Goal: Task Accomplishment & Management: Use online tool/utility

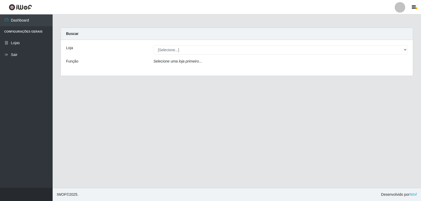
select select "523"
click at [154, 45] on select "[Selecione...] [PERSON_NAME]" at bounding box center [281, 49] width 254 height 9
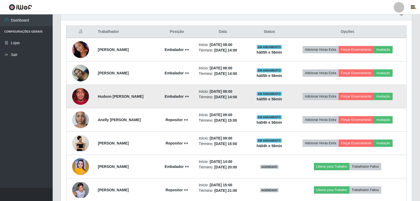
scroll to position [158, 0]
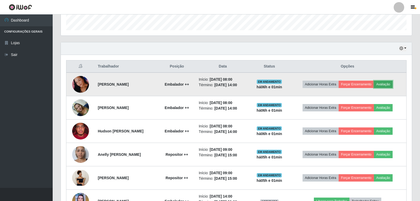
click at [392, 86] on button "Avaliação" at bounding box center [383, 84] width 19 height 7
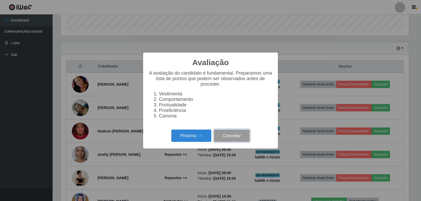
click at [238, 138] on button "Cancelar" at bounding box center [232, 136] width 36 height 12
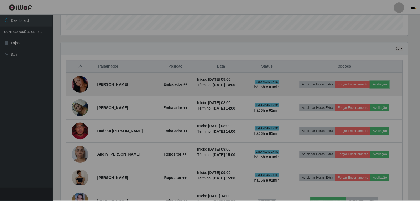
scroll to position [109, 351]
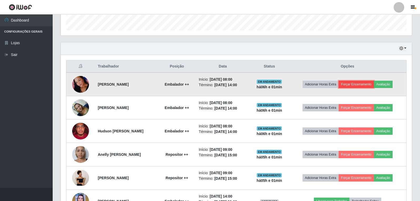
click at [357, 86] on button "Forçar Encerramento" at bounding box center [356, 84] width 35 height 7
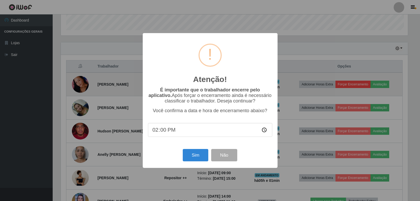
scroll to position [109, 348]
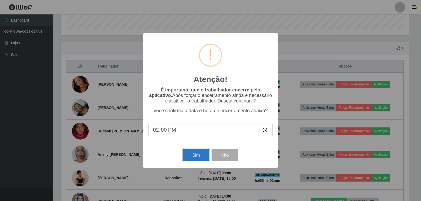
click at [203, 156] on button "Sim" at bounding box center [196, 155] width 26 height 12
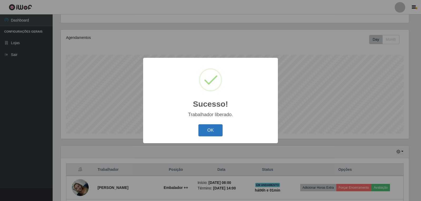
click at [215, 133] on button "OK" at bounding box center [211, 131] width 24 height 12
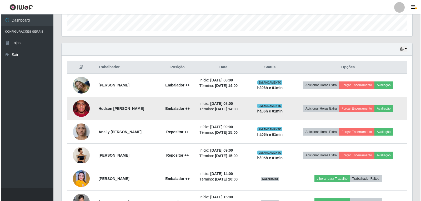
scroll to position [160, 0]
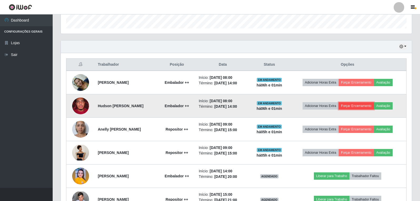
click at [359, 105] on button "Forçar Encerramento" at bounding box center [356, 105] width 35 height 7
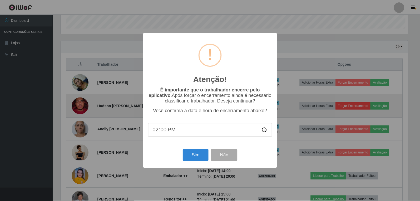
scroll to position [109, 348]
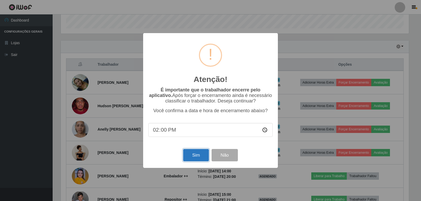
click at [196, 158] on button "Sim" at bounding box center [196, 155] width 26 height 12
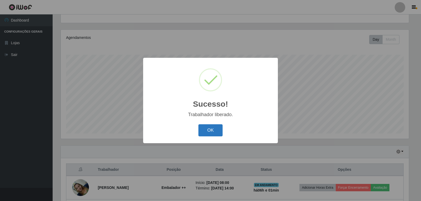
click at [210, 135] on button "OK" at bounding box center [211, 131] width 24 height 12
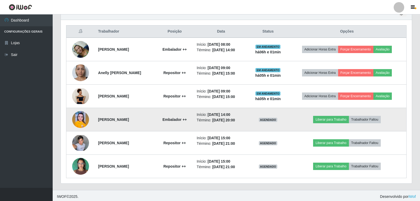
scroll to position [195, 0]
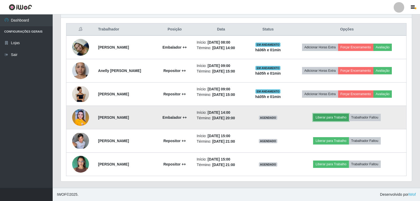
click at [339, 119] on button "Liberar para Trabalho" at bounding box center [331, 117] width 36 height 7
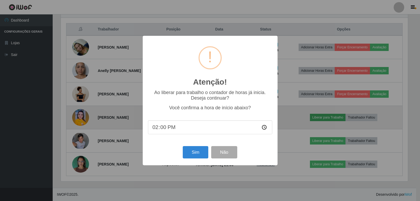
scroll to position [109, 348]
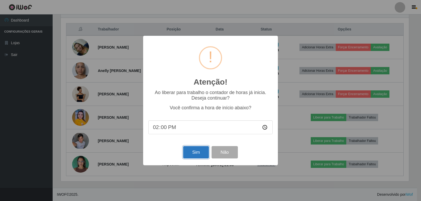
click at [200, 154] on button "Sim" at bounding box center [196, 152] width 26 height 12
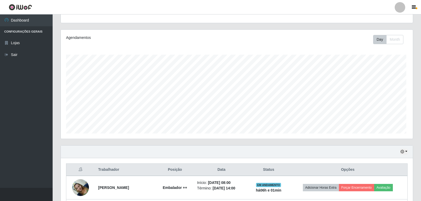
scroll to position [0, 0]
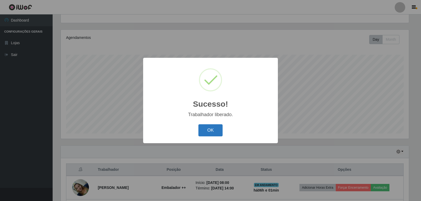
click at [217, 136] on button "OK" at bounding box center [211, 131] width 24 height 12
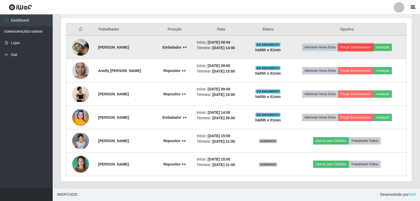
click at [361, 46] on button "Forçar Encerramento" at bounding box center [355, 47] width 35 height 7
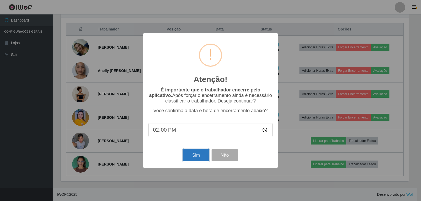
click at [205, 158] on button "Sim" at bounding box center [196, 155] width 26 height 12
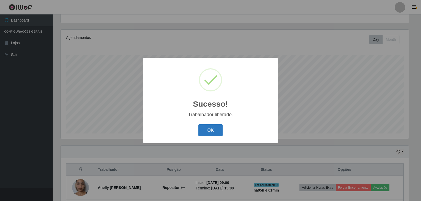
click at [209, 130] on button "OK" at bounding box center [211, 131] width 24 height 12
